Goal: Communication & Community: Ask a question

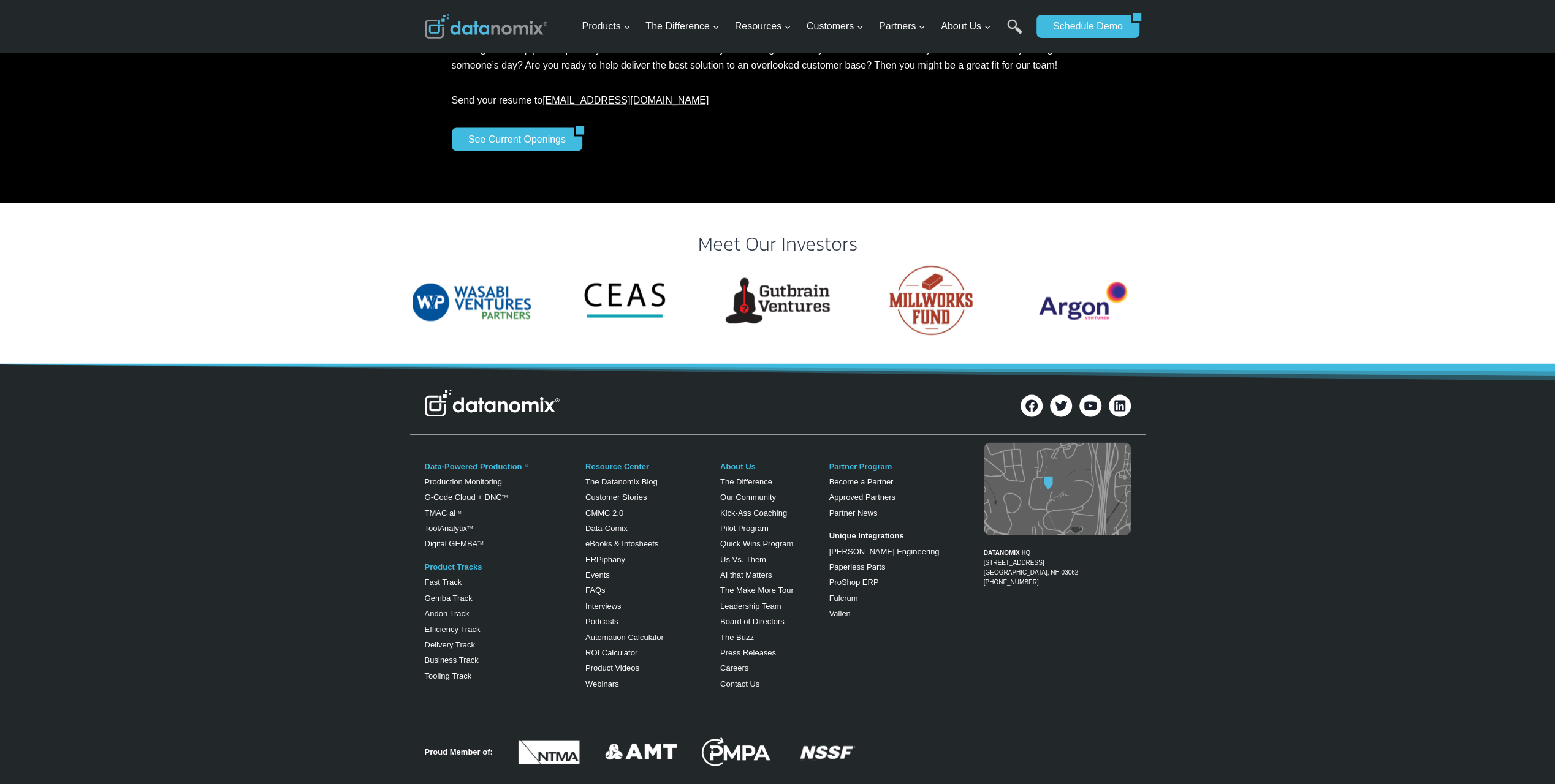
scroll to position [2341, 0]
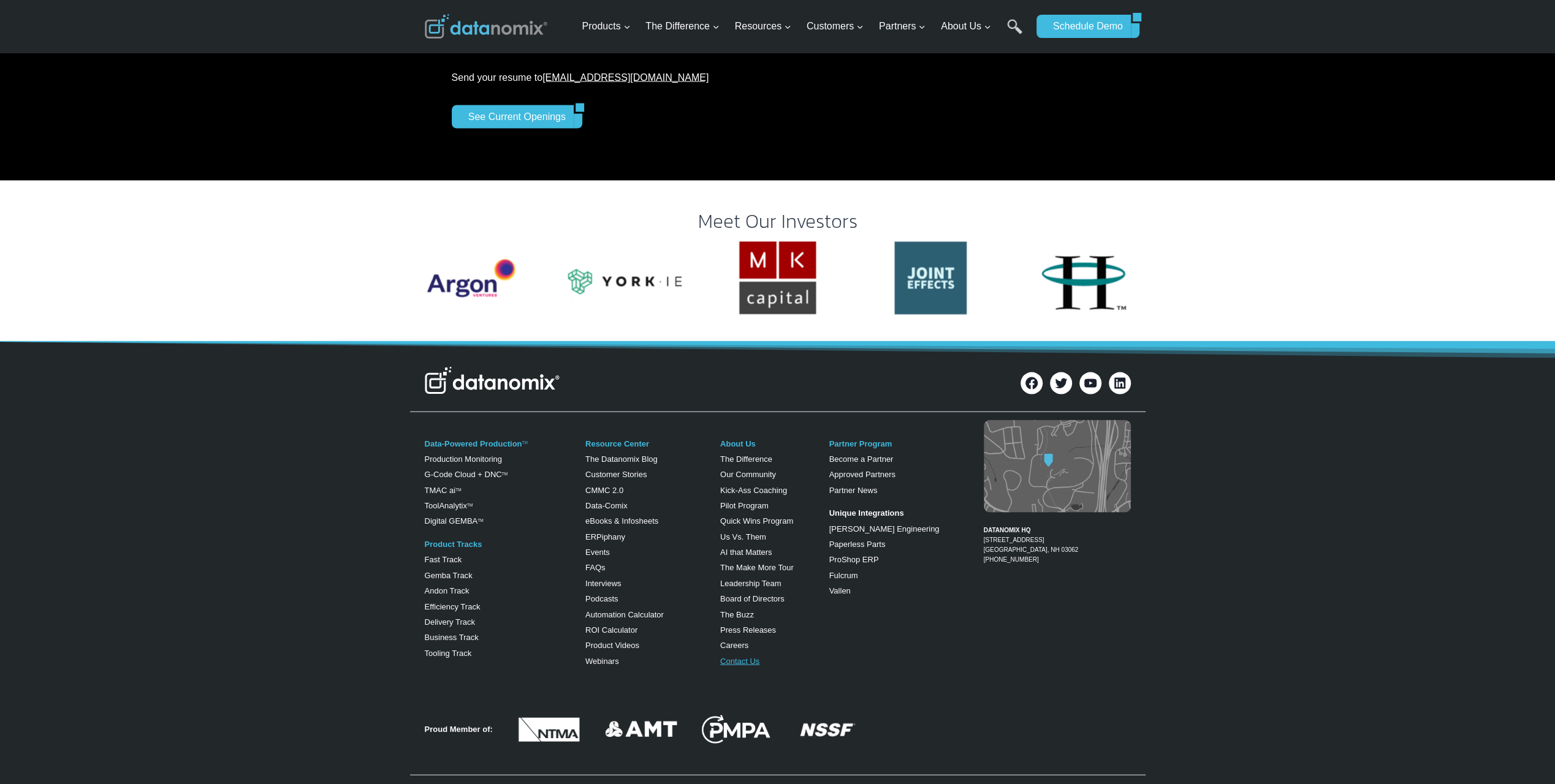
click at [733, 657] on link "Contact Us" at bounding box center [740, 661] width 39 height 9
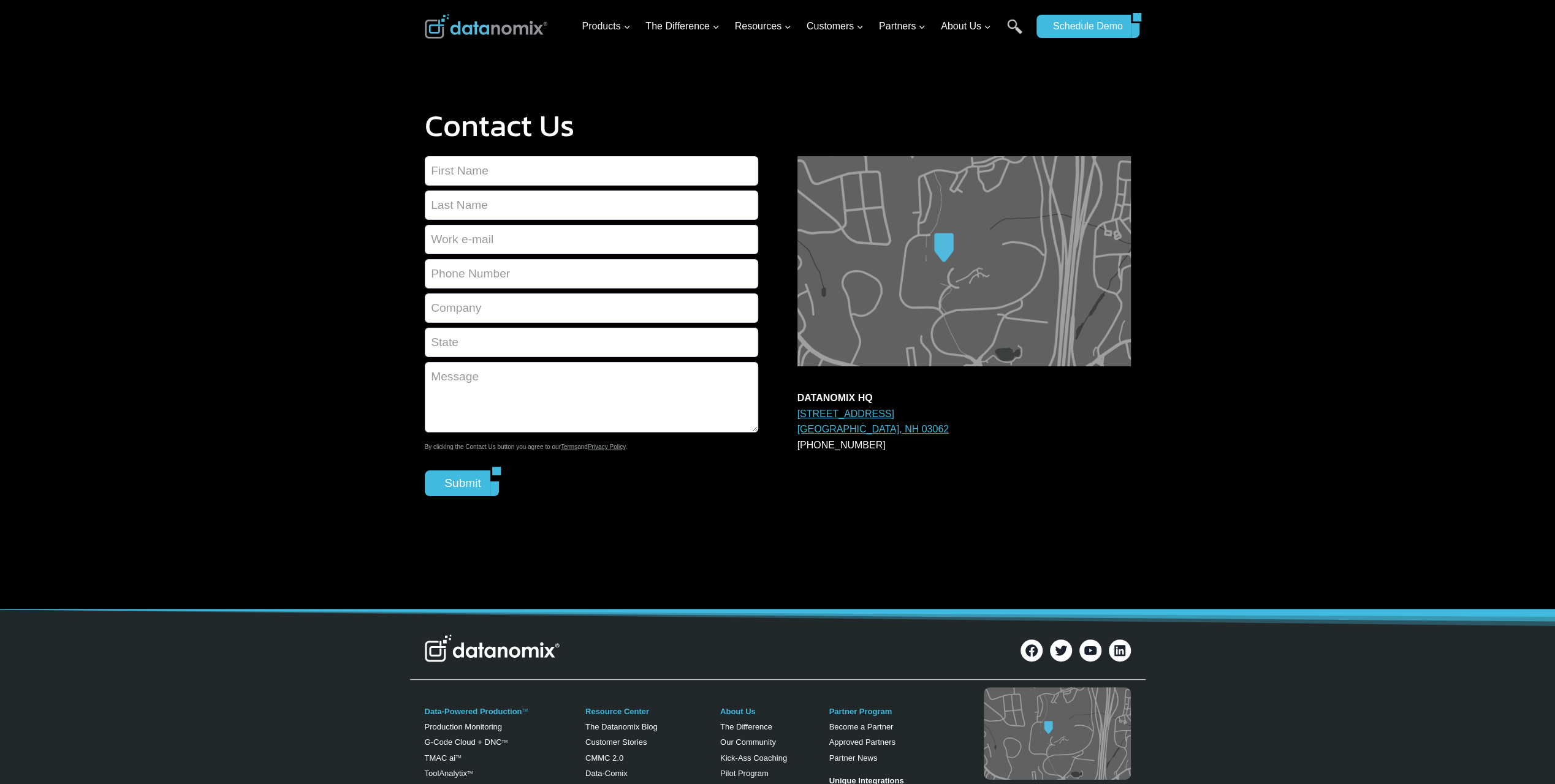
click at [493, 175] on input "Contact form" at bounding box center [591, 171] width 333 height 29
type input "Randy"
type input "Gershman"
type input "Randy.Gershman@edwardjones.com"
type input "7153878662"
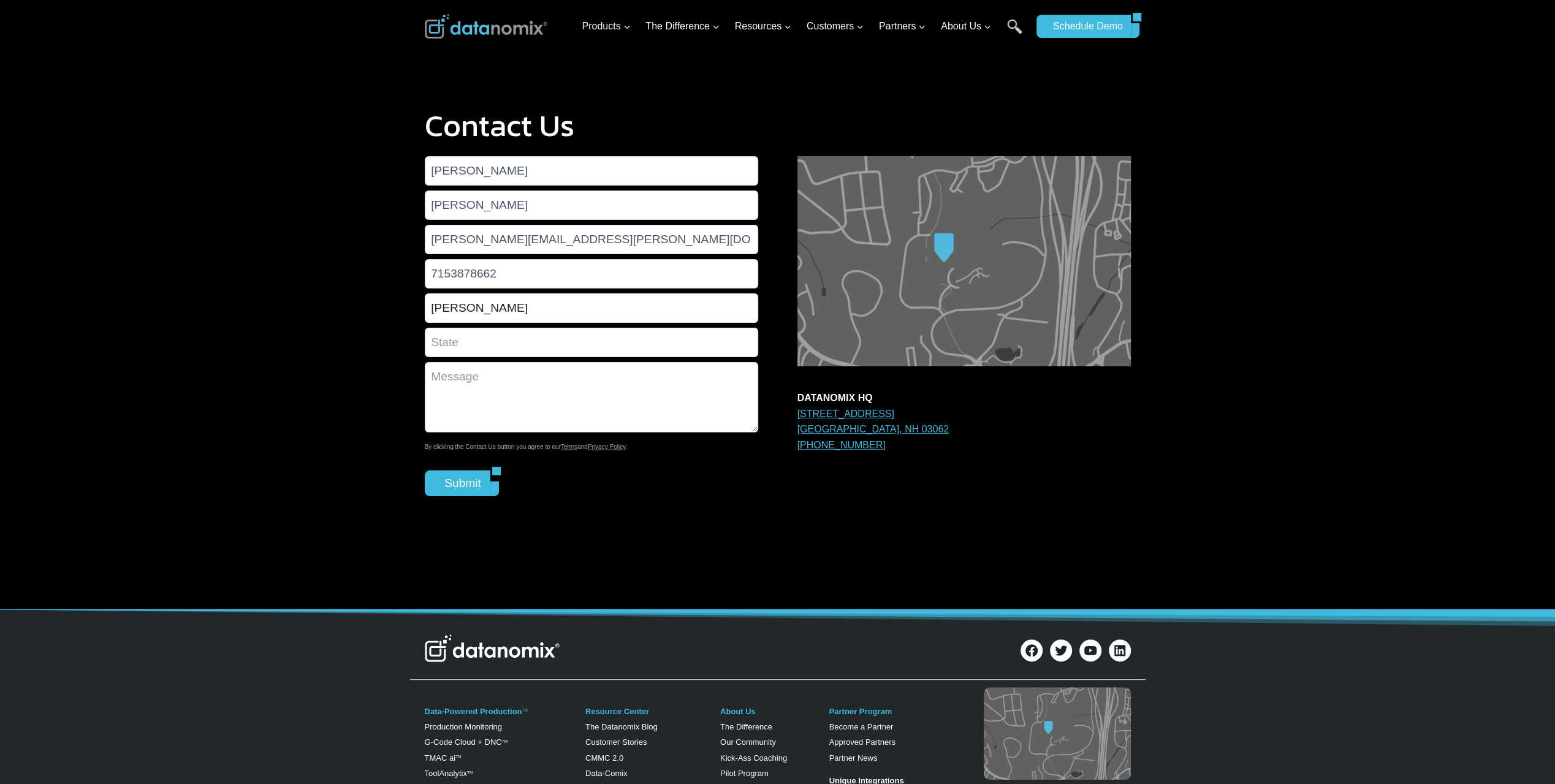
type input "Edward Jones"
type input "w"
type input "Wisconsin"
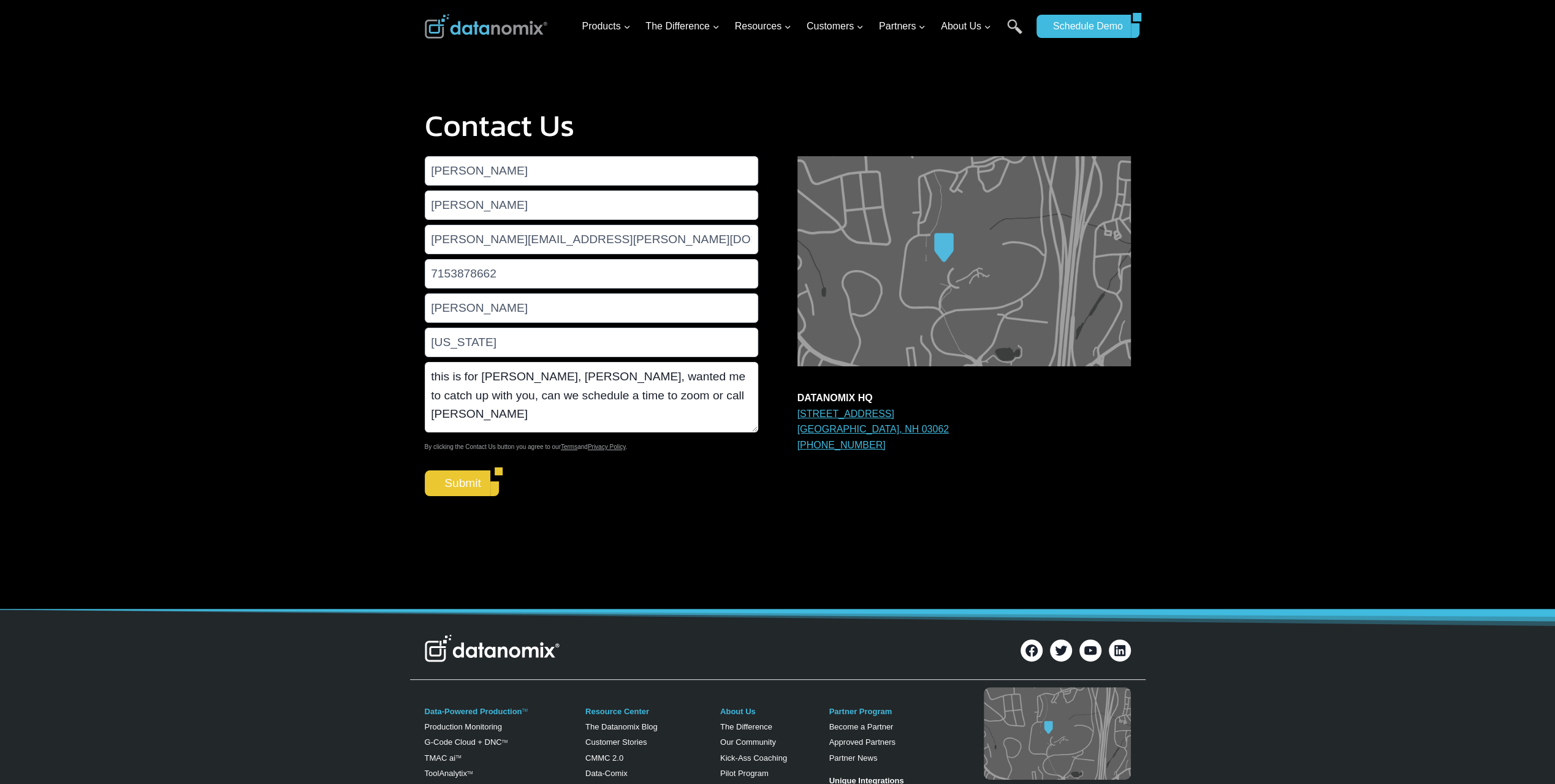
type textarea "this is for Greg McHale, Ken H, wanted me to catch up with you, can we schedule…"
click at [463, 479] on input "Submit" at bounding box center [457, 483] width 66 height 26
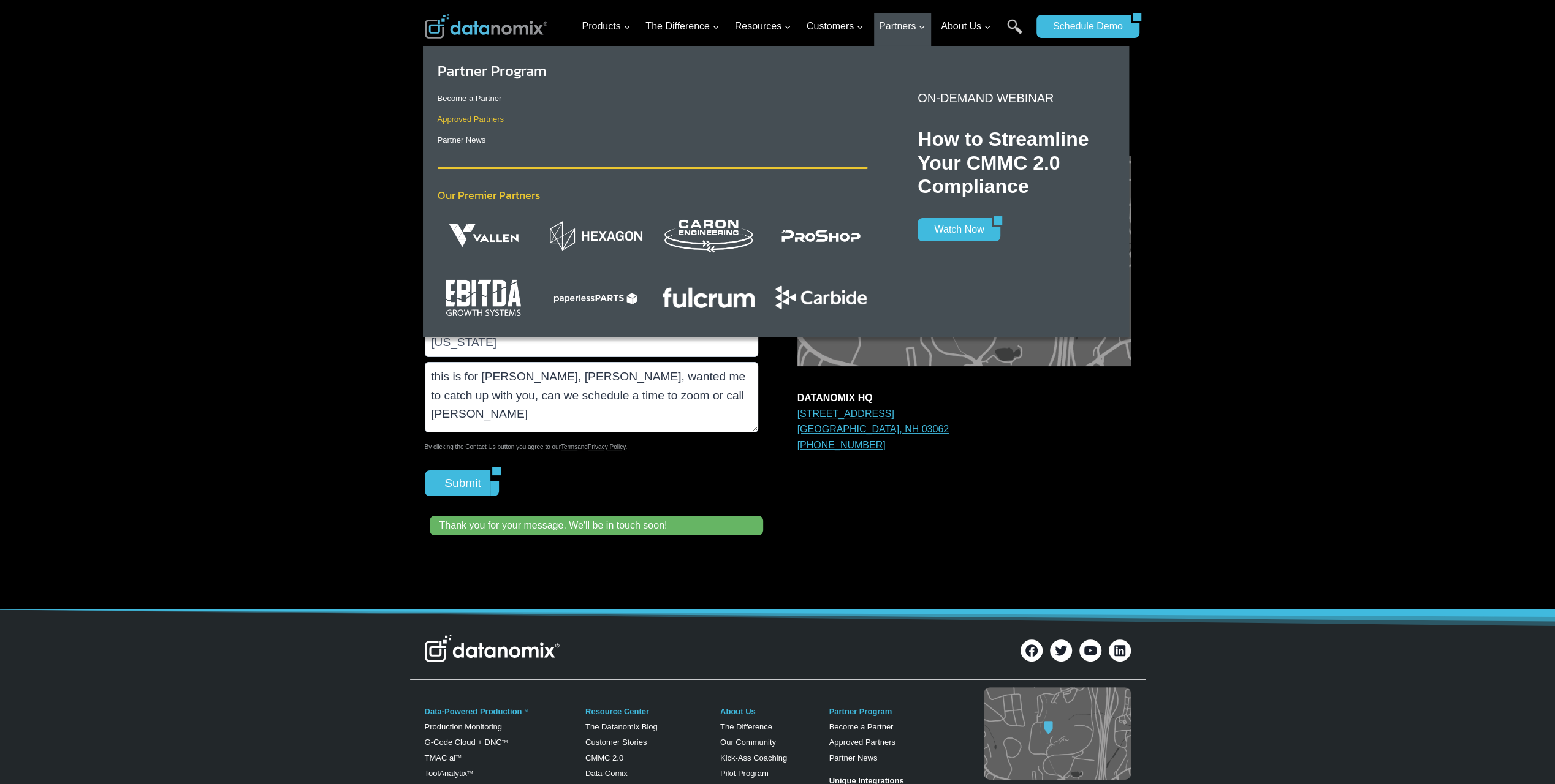
click at [457, 122] on link "Approved Partners" at bounding box center [471, 119] width 66 height 9
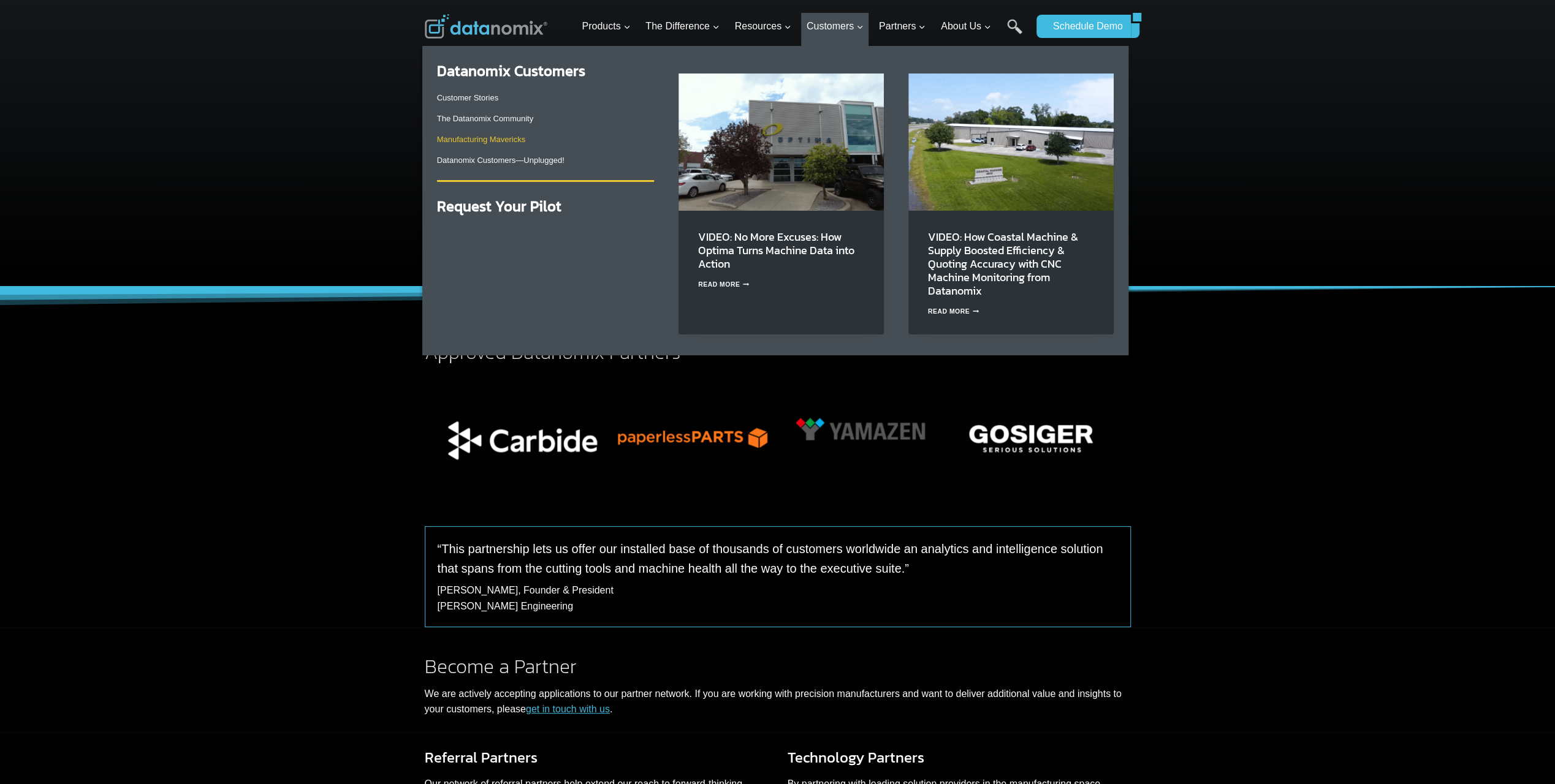
click at [506, 141] on link "Manufacturing Mavericks" at bounding box center [481, 139] width 89 height 9
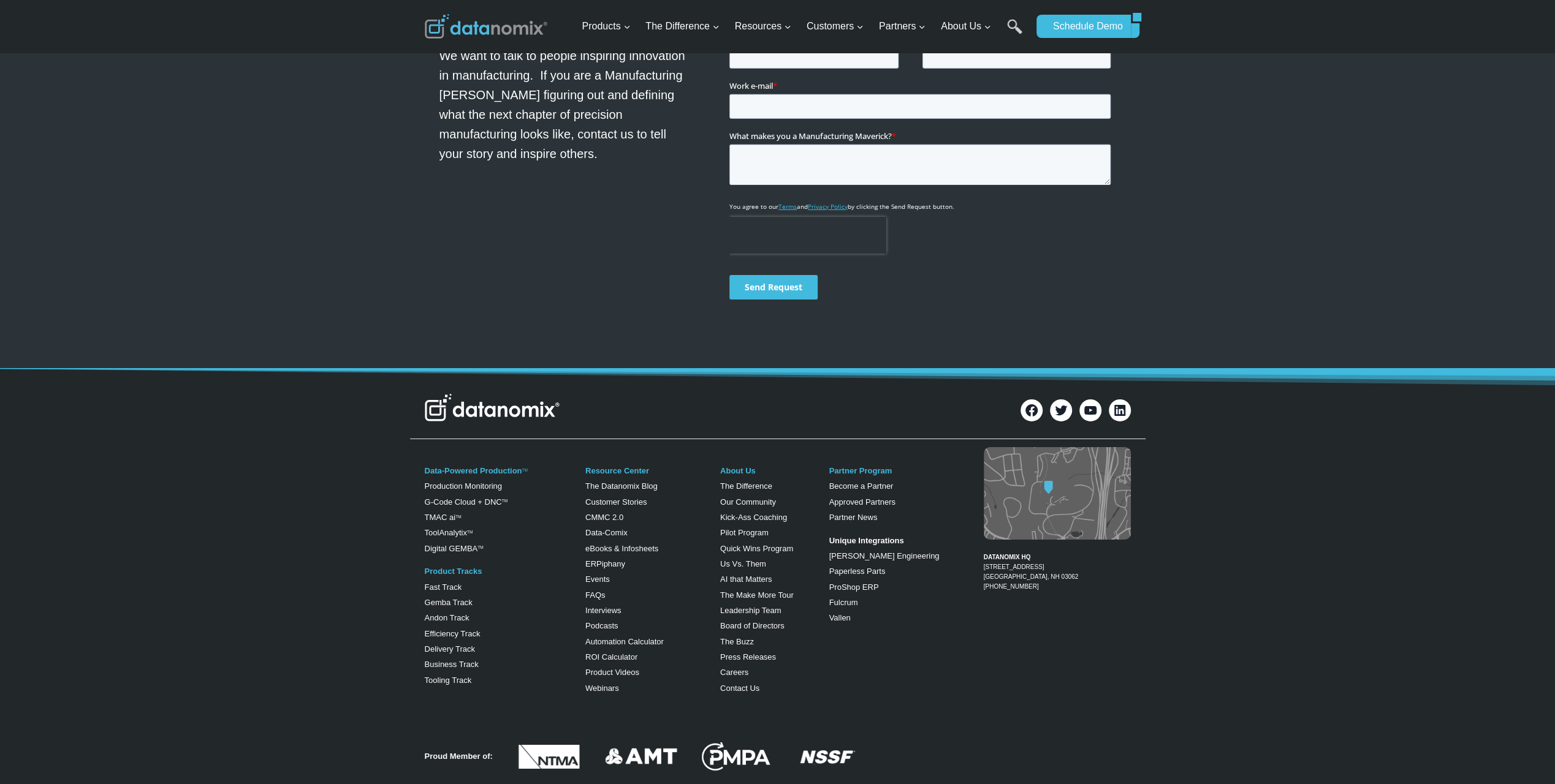
scroll to position [3921, 0]
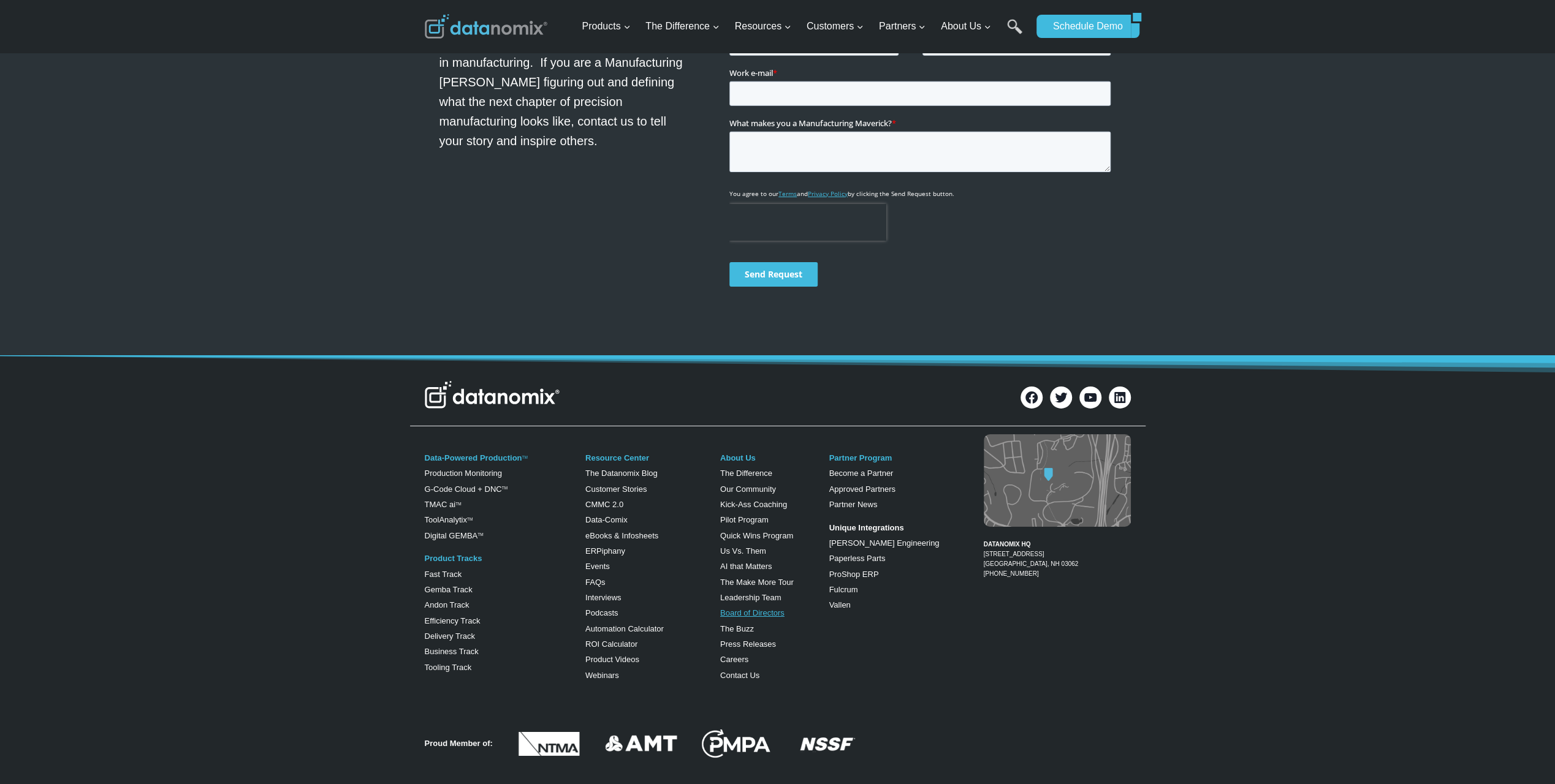
click at [741, 609] on link "Board of Directors" at bounding box center [752, 613] width 65 height 9
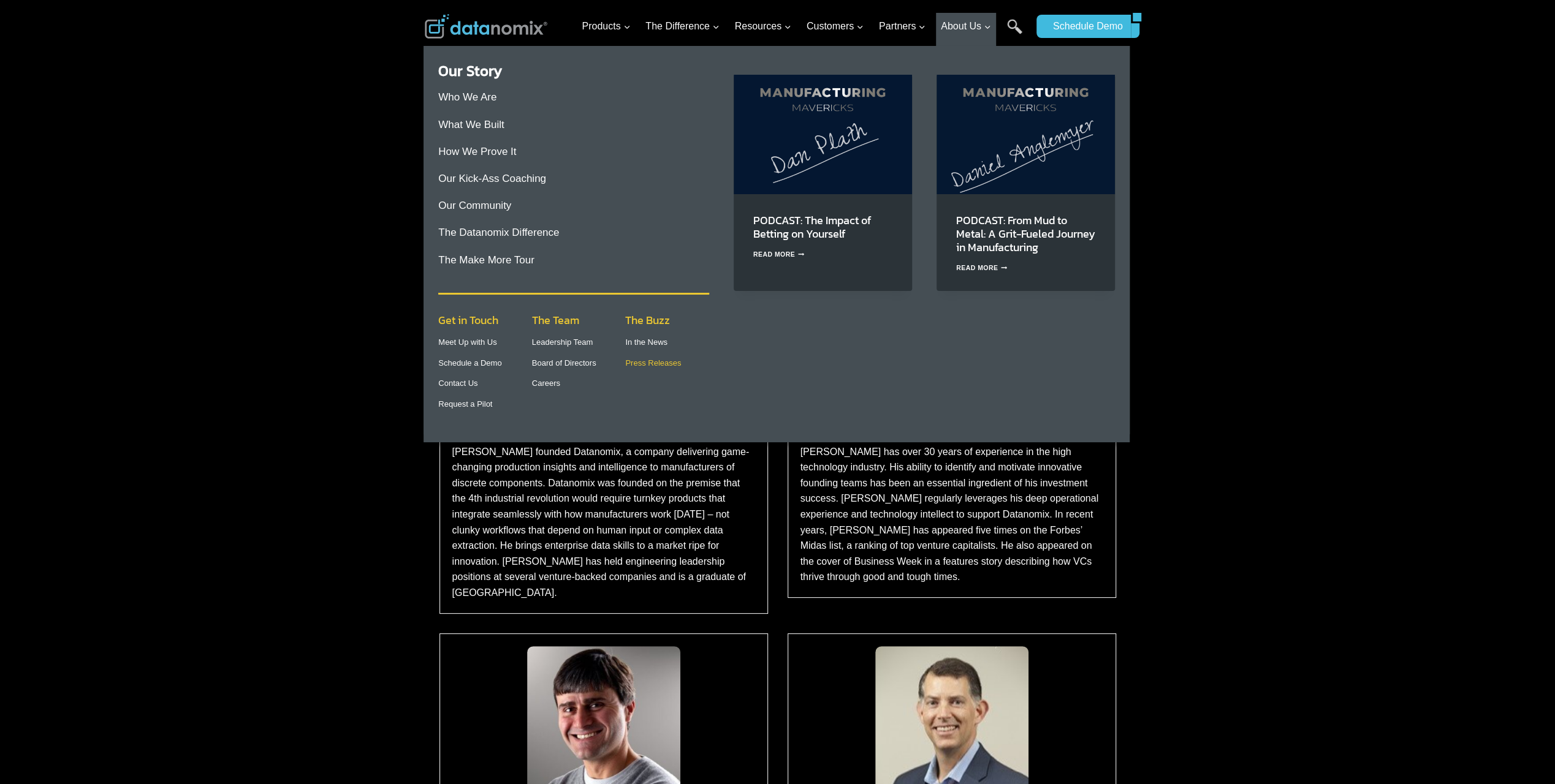
click at [641, 365] on link "Press Releases" at bounding box center [653, 363] width 56 height 9
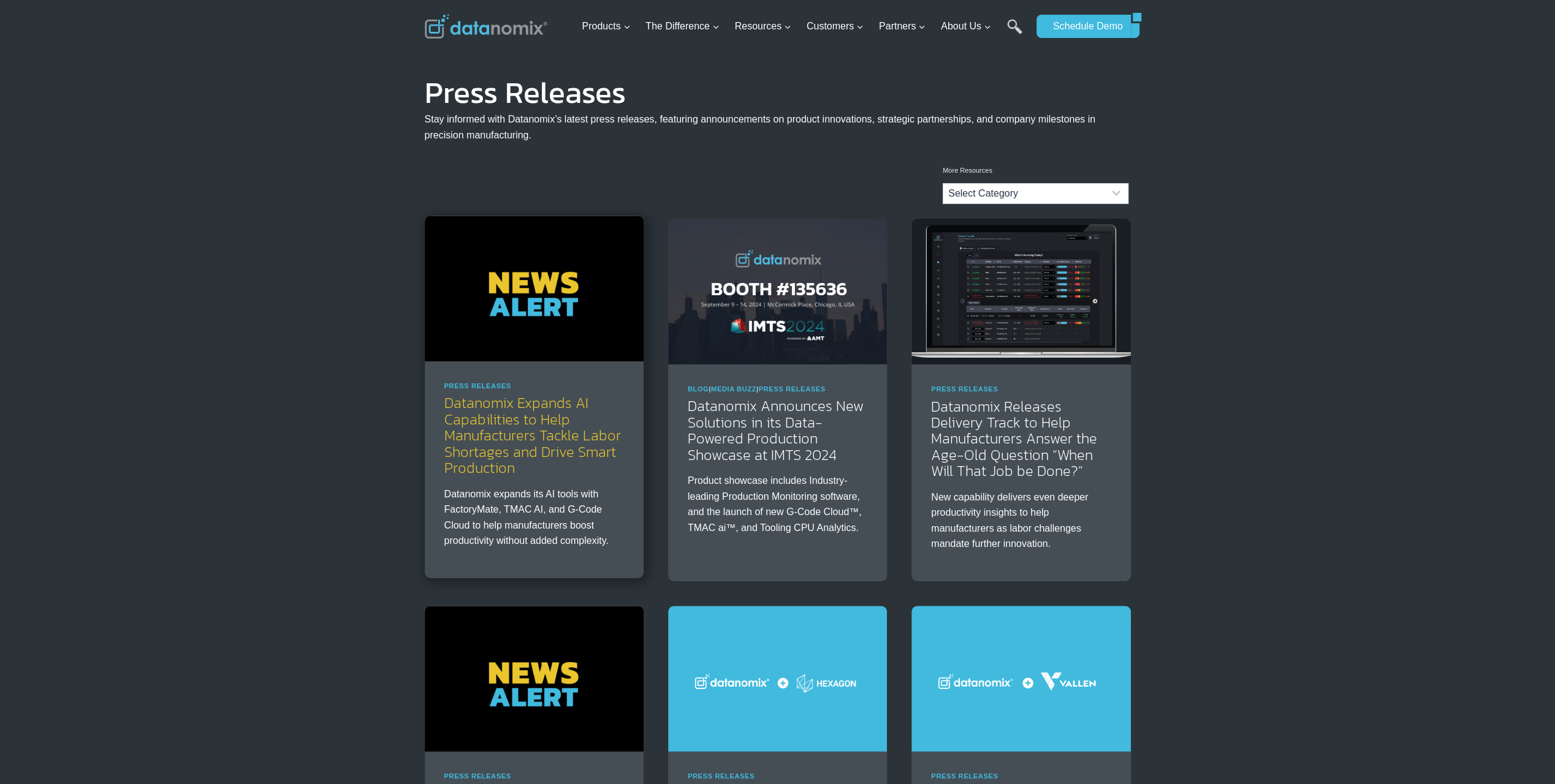
click at [534, 431] on link "Datanomix Expands AI Capabilities to Help Manufacturers Tackle Labor Shortages …" at bounding box center [532, 435] width 177 height 86
